Goal: Information Seeking & Learning: Learn about a topic

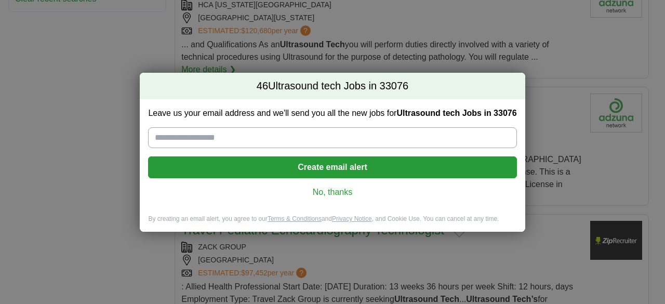
click at [346, 192] on link "No, thanks" at bounding box center [332, 191] width 352 height 11
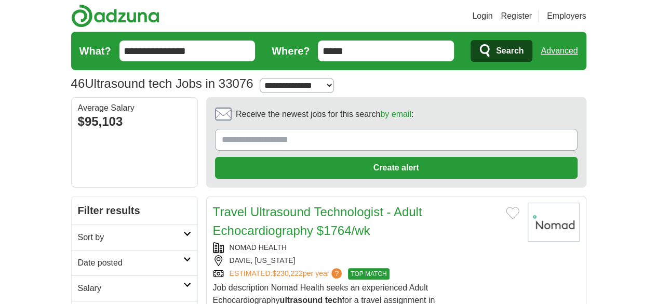
click at [523, 52] on span "Search" at bounding box center [510, 51] width 28 height 21
